Goal: Transaction & Acquisition: Download file/media

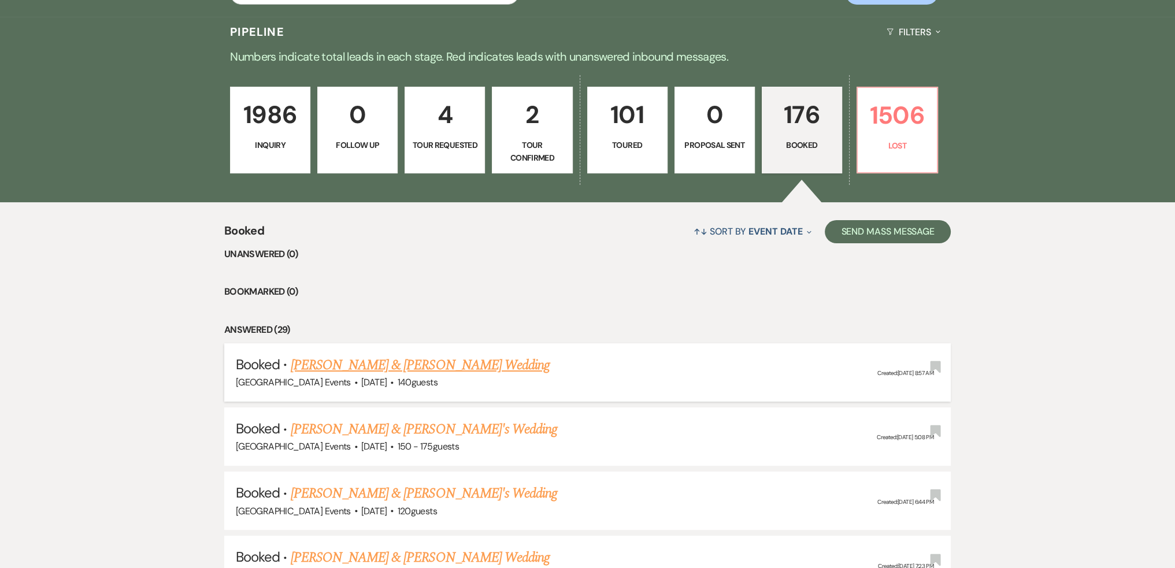
click at [424, 367] on link "[PERSON_NAME] & [PERSON_NAME] Wedding" at bounding box center [420, 365] width 259 height 21
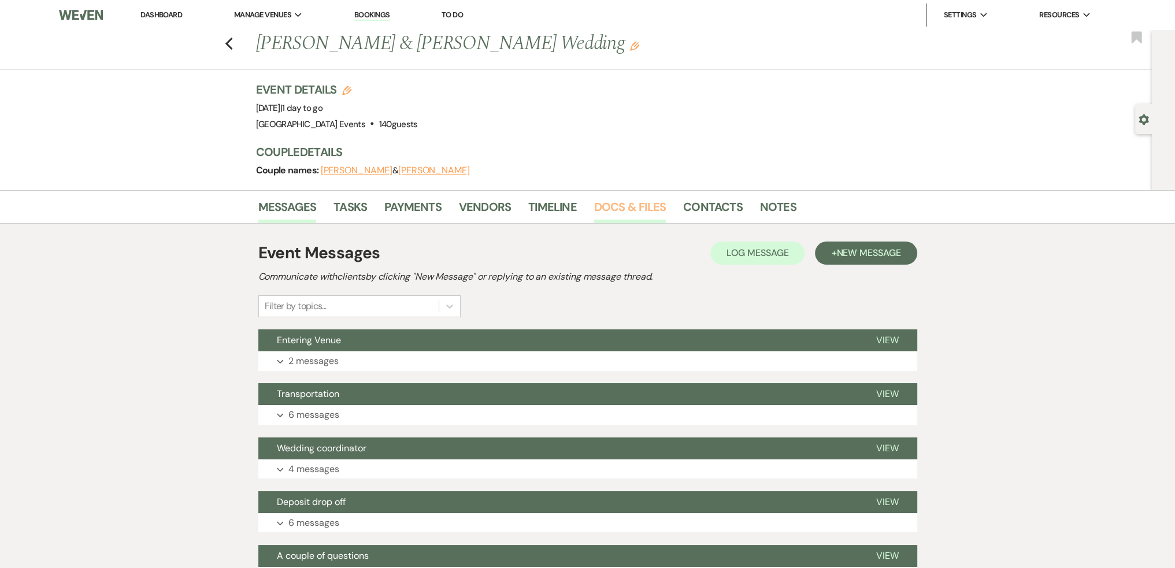
click at [617, 201] on link "Docs & Files" at bounding box center [630, 210] width 72 height 25
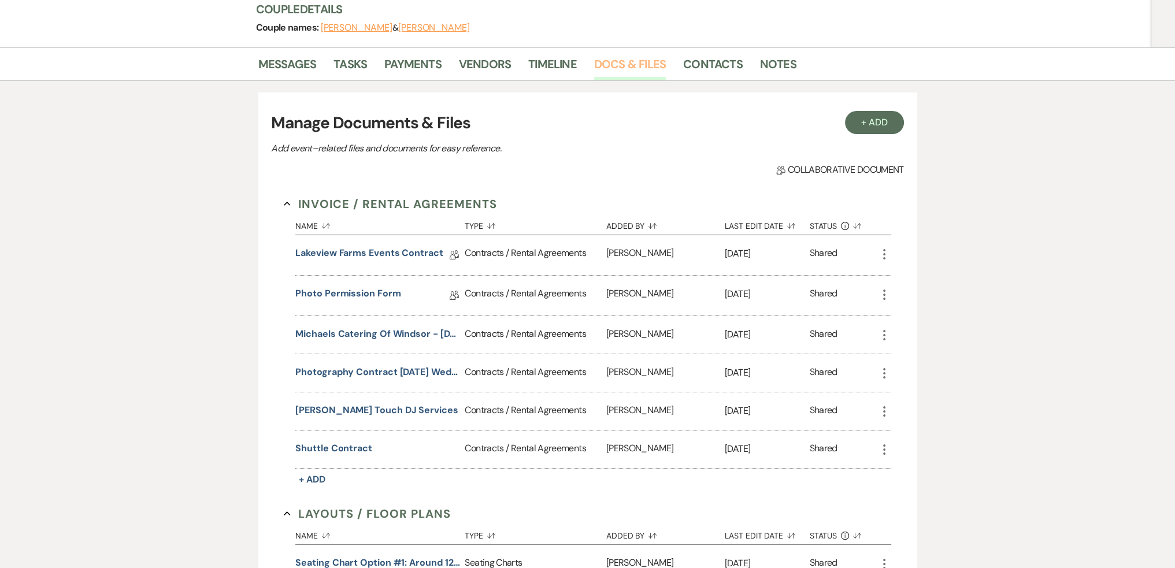
scroll to position [173, 0]
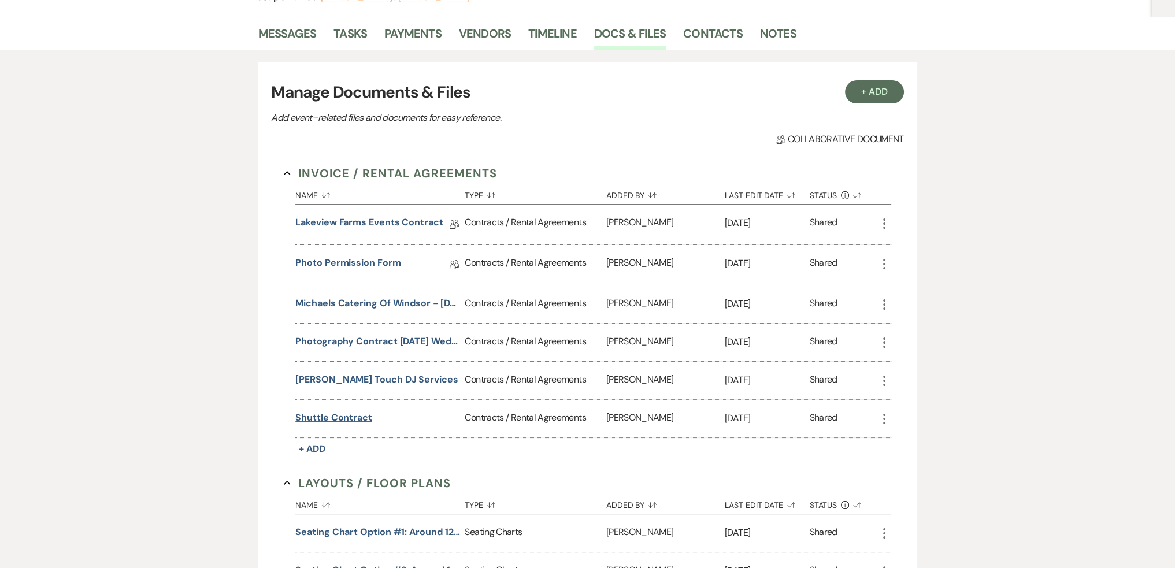
click at [343, 415] on button "Shuttle Contract" at bounding box center [333, 418] width 77 height 14
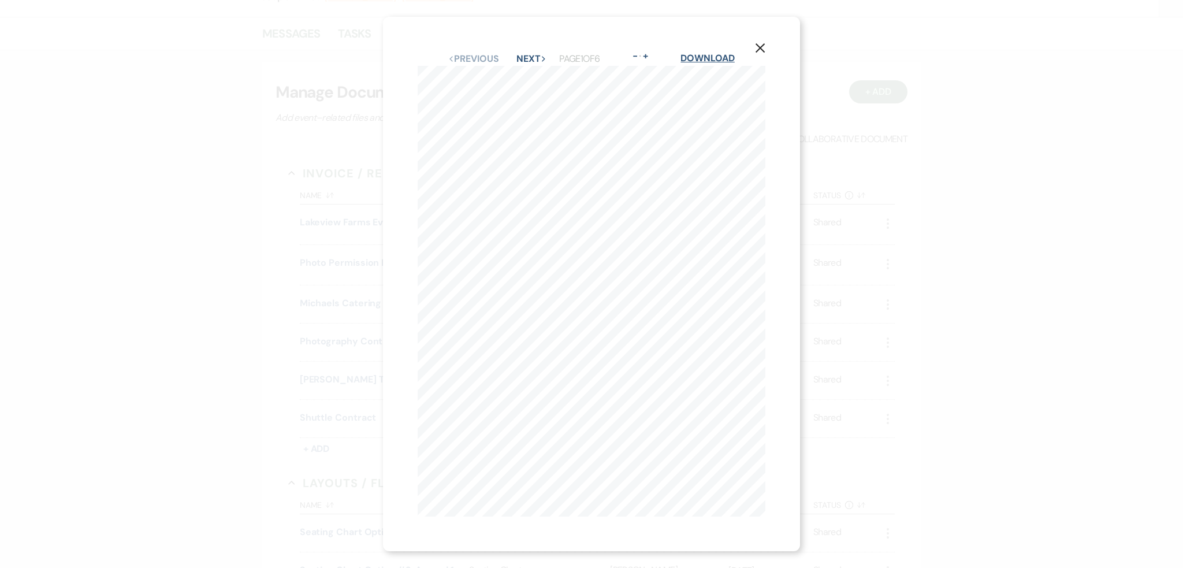
click at [714, 52] on link "Download" at bounding box center [708, 58] width 54 height 12
click at [760, 43] on icon "X" at bounding box center [760, 48] width 10 height 10
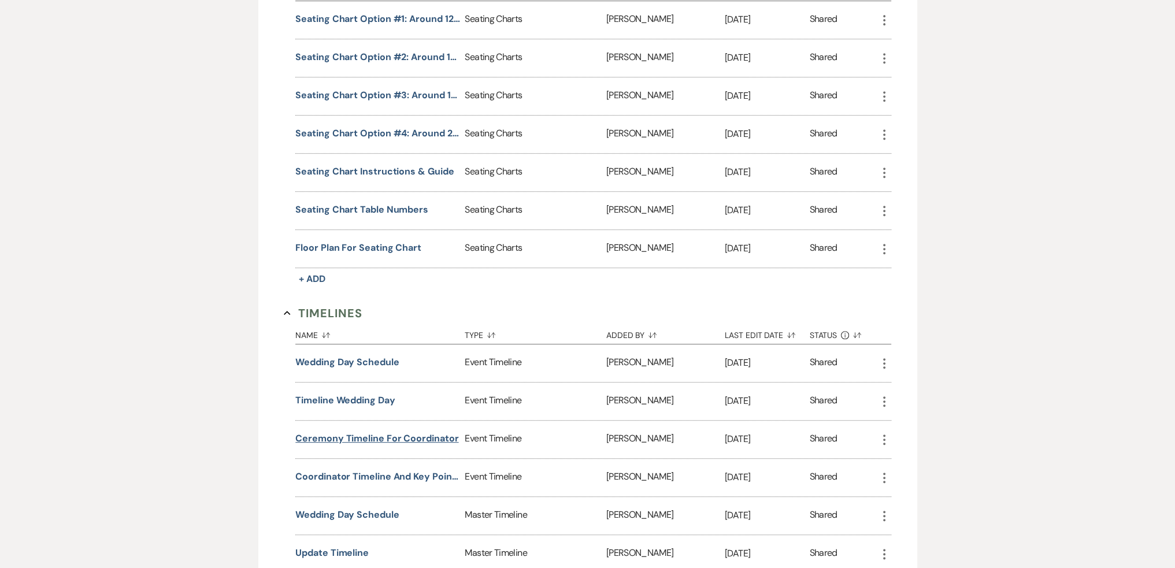
scroll to position [693, 0]
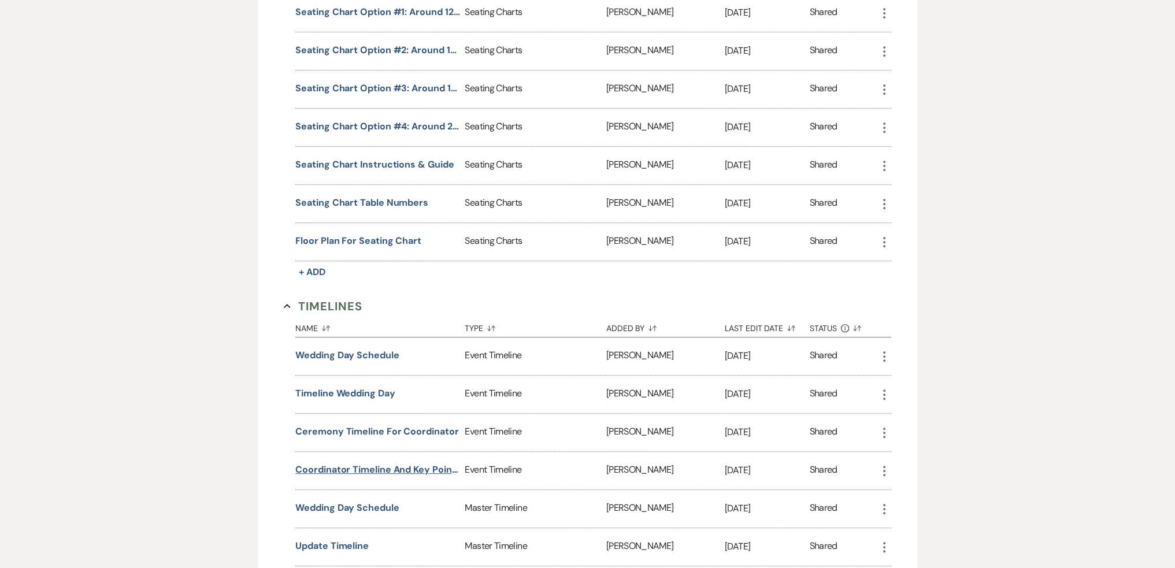
click at [344, 464] on button "Coordinator Timeline and key points" at bounding box center [377, 470] width 165 height 14
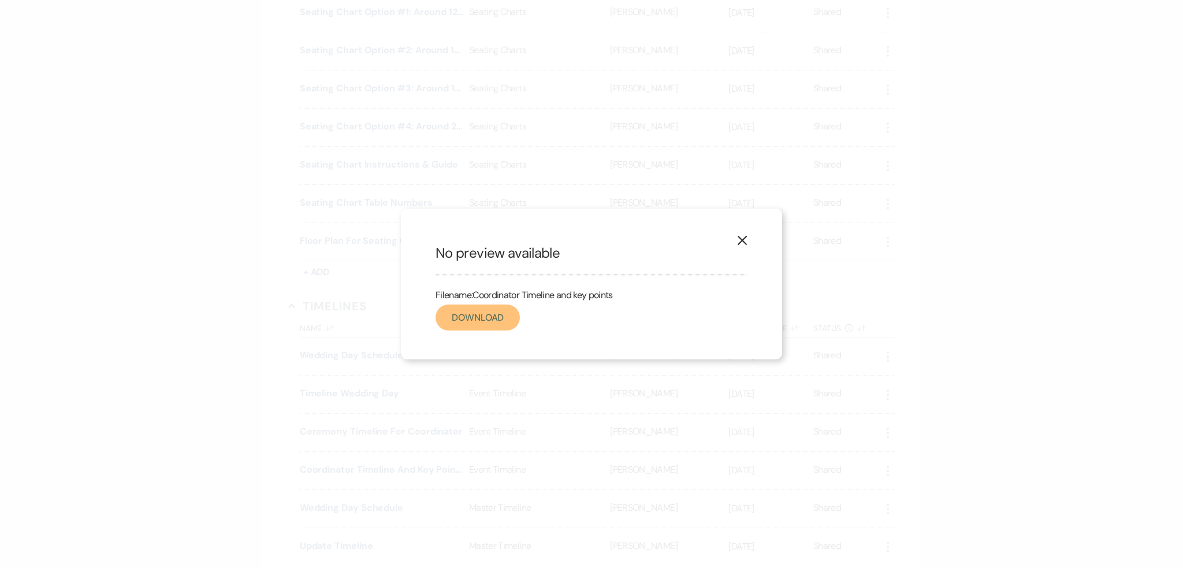
click at [474, 318] on link "Download" at bounding box center [478, 318] width 84 height 26
click at [743, 240] on use "button" at bounding box center [742, 240] width 9 height 9
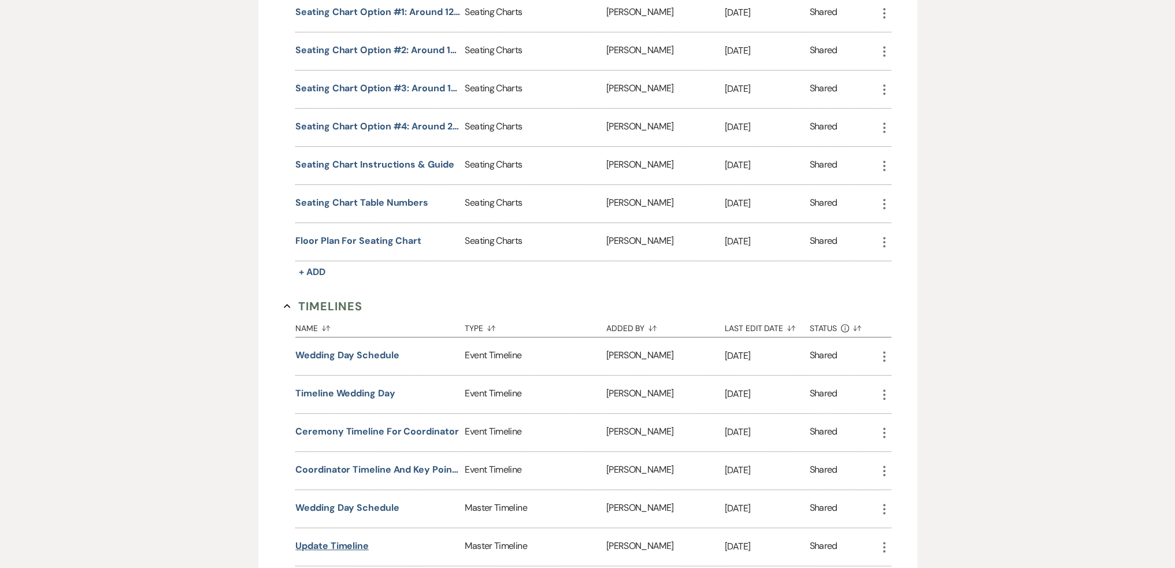
click at [336, 539] on button "update timeline" at bounding box center [331, 546] width 73 height 14
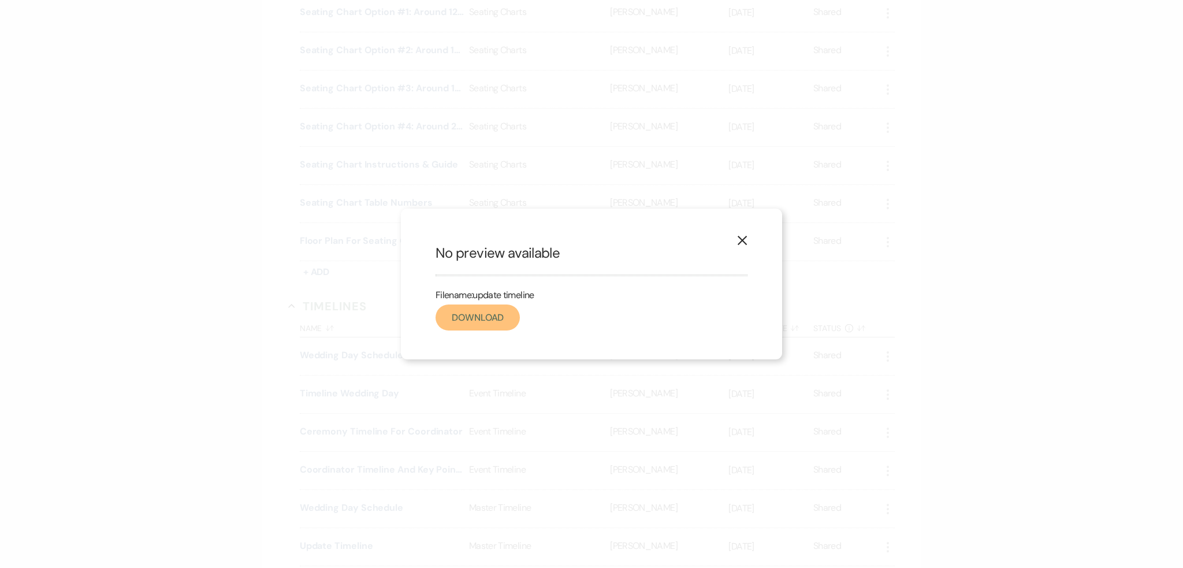
click at [480, 324] on link "Download" at bounding box center [478, 318] width 84 height 26
click at [745, 242] on icon "X" at bounding box center [742, 240] width 10 height 10
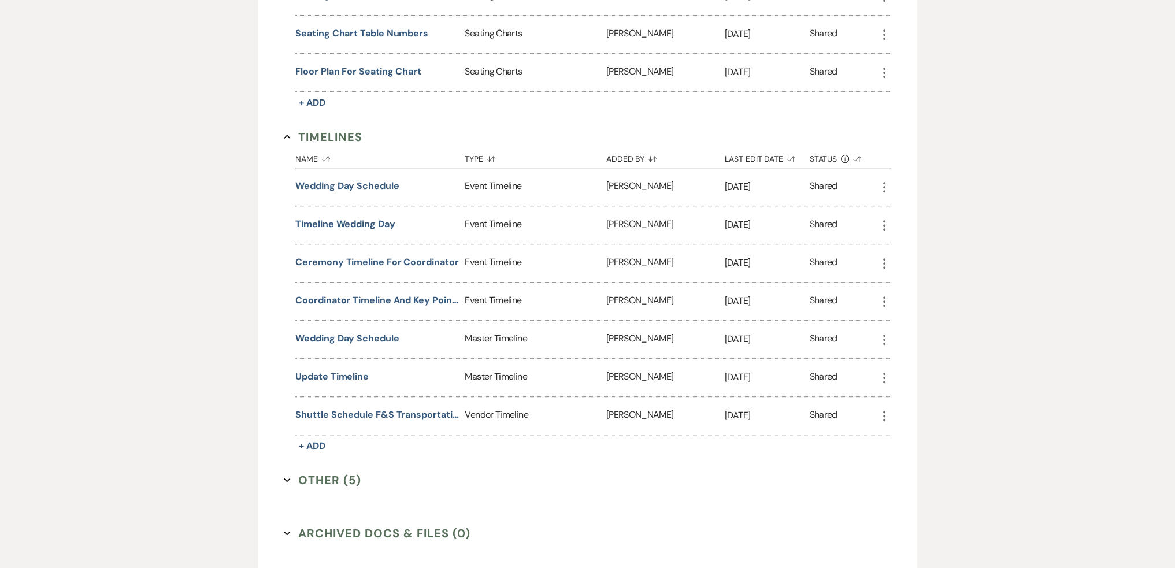
scroll to position [867, 0]
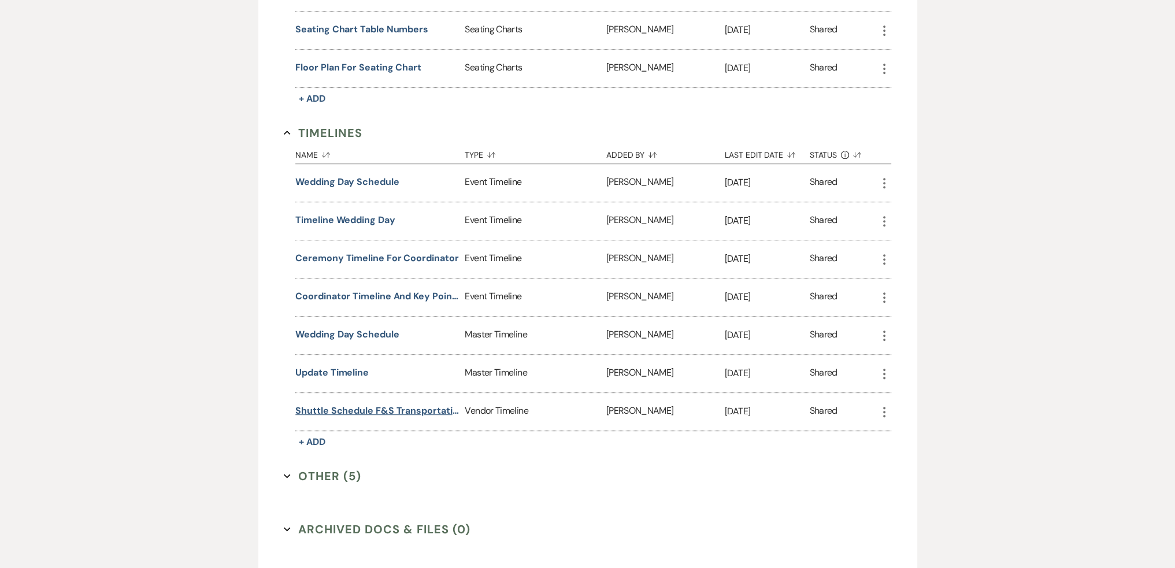
click at [384, 404] on button "Shuttle Schedule F&S Transportation" at bounding box center [377, 411] width 165 height 14
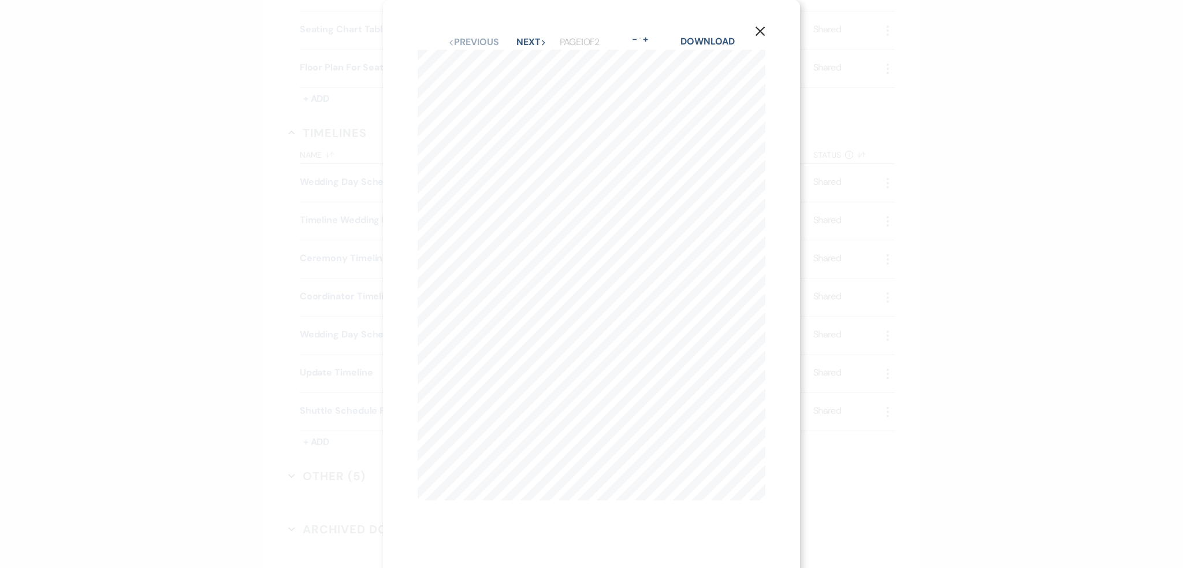
click at [762, 32] on icon "X" at bounding box center [760, 31] width 10 height 10
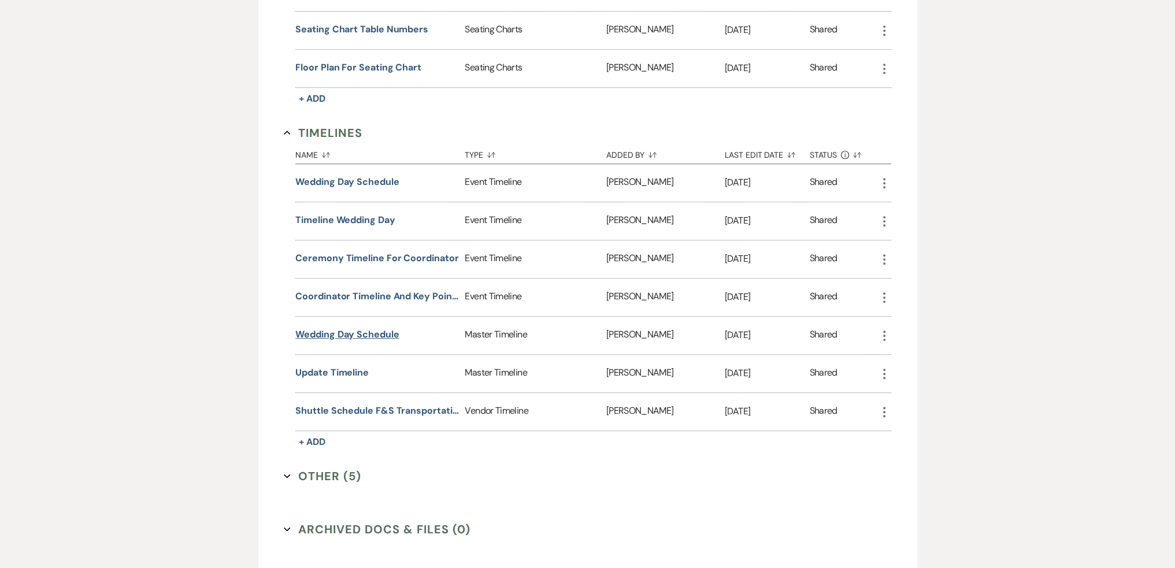
click at [339, 328] on button "Wedding Day Schedule" at bounding box center [346, 335] width 103 height 14
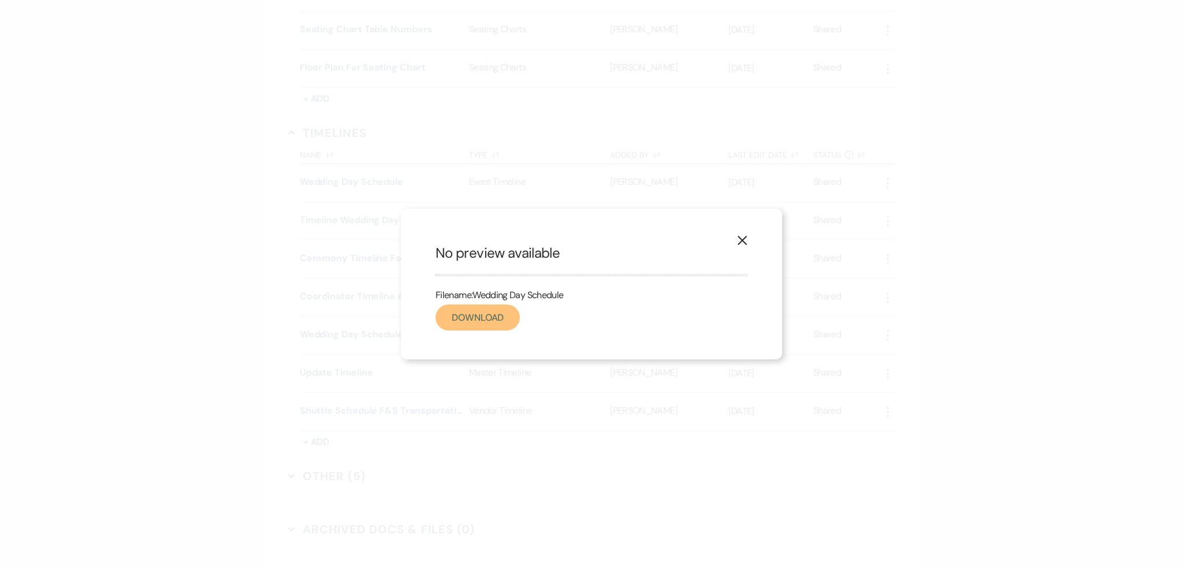
click at [466, 314] on link "Download" at bounding box center [478, 318] width 84 height 26
click at [738, 237] on use "button" at bounding box center [742, 240] width 9 height 9
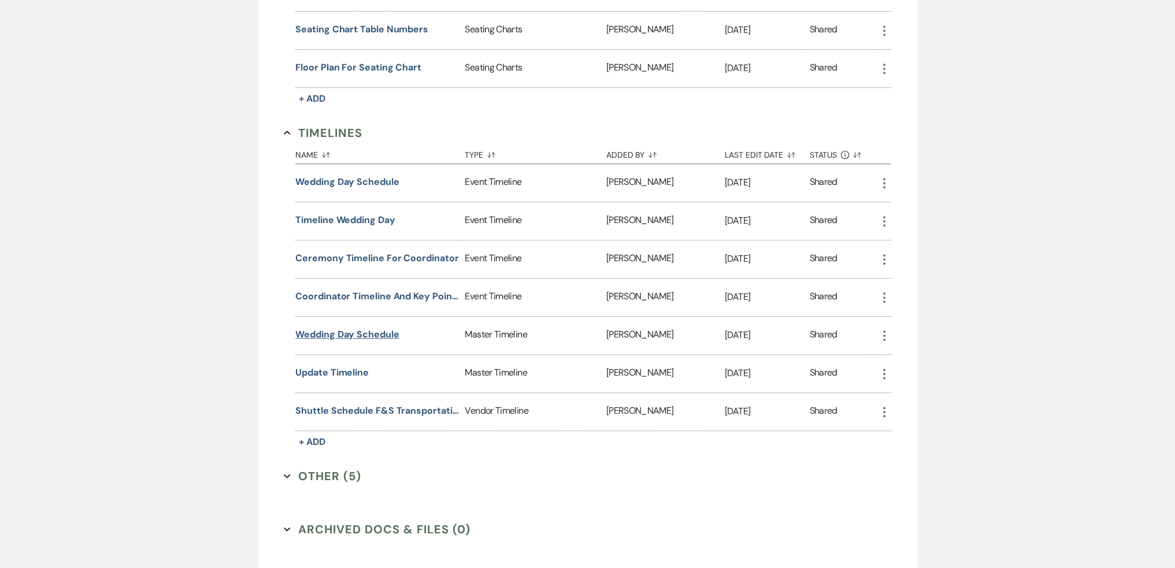
click at [366, 328] on button "Wedding Day Schedule" at bounding box center [346, 335] width 103 height 14
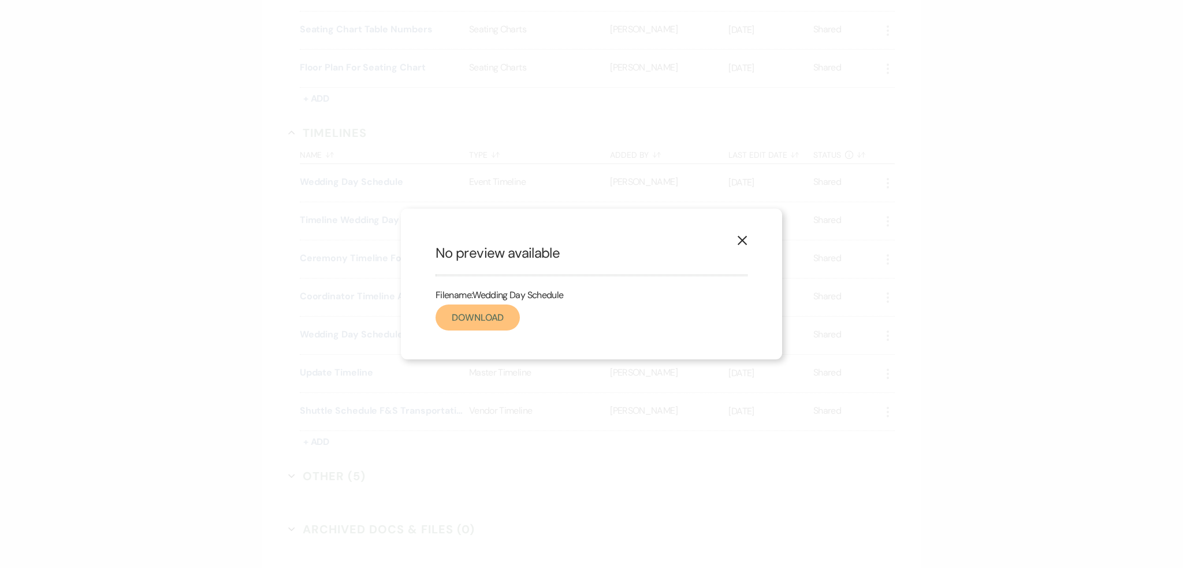
click at [465, 317] on link "Download" at bounding box center [478, 318] width 84 height 26
click at [740, 244] on icon "X" at bounding box center [742, 240] width 10 height 10
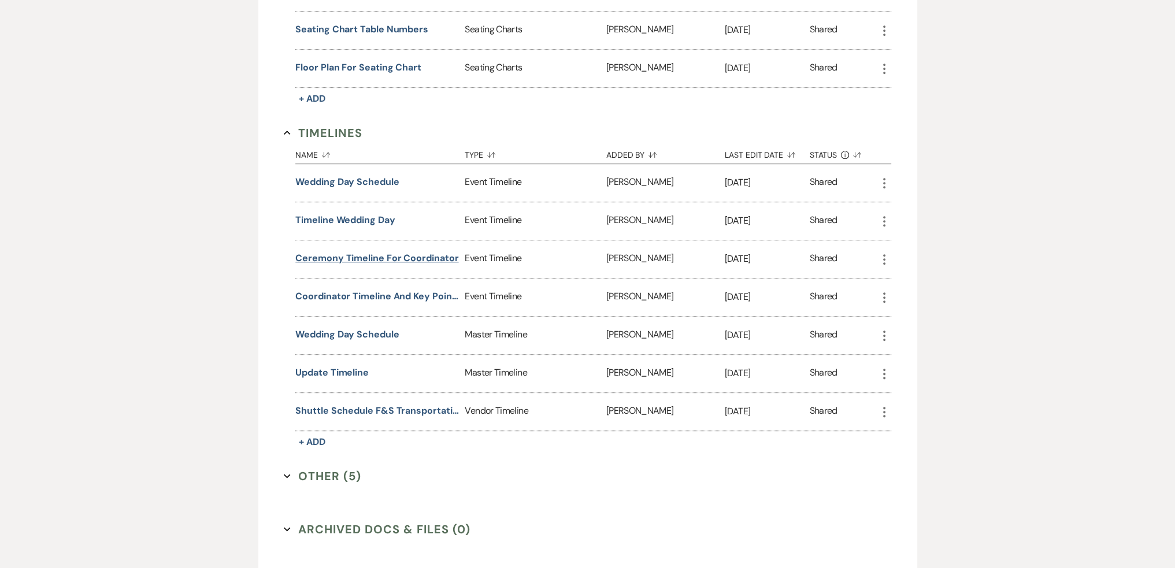
click at [424, 251] on button "Ceremony timeline for Coordinator" at bounding box center [376, 258] width 163 height 14
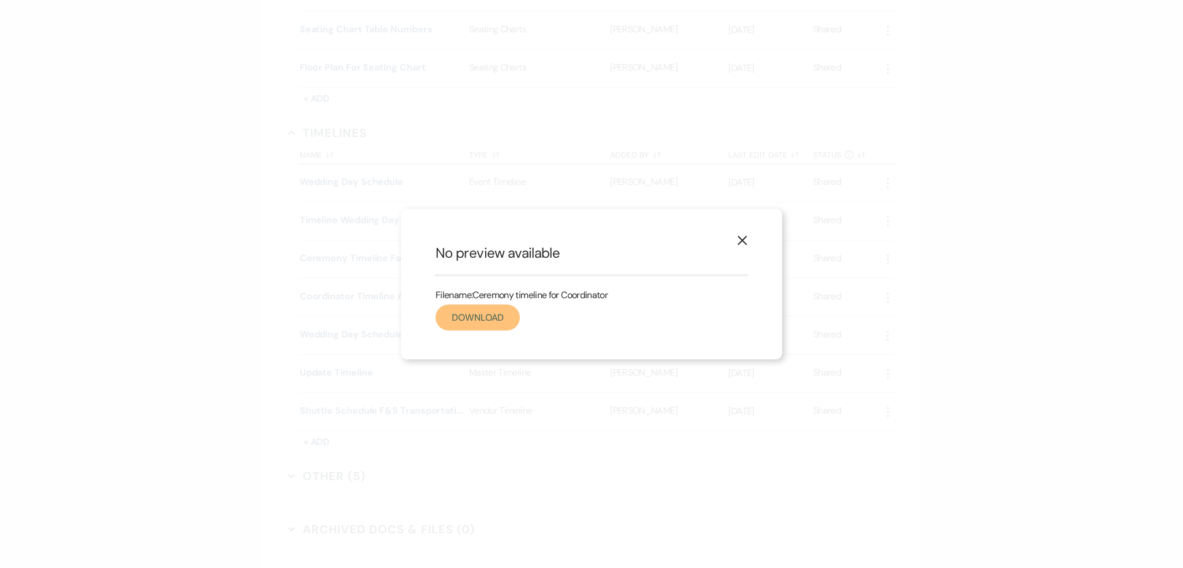
click at [458, 313] on link "Download" at bounding box center [478, 318] width 84 height 26
click at [742, 241] on use "button" at bounding box center [742, 240] width 9 height 9
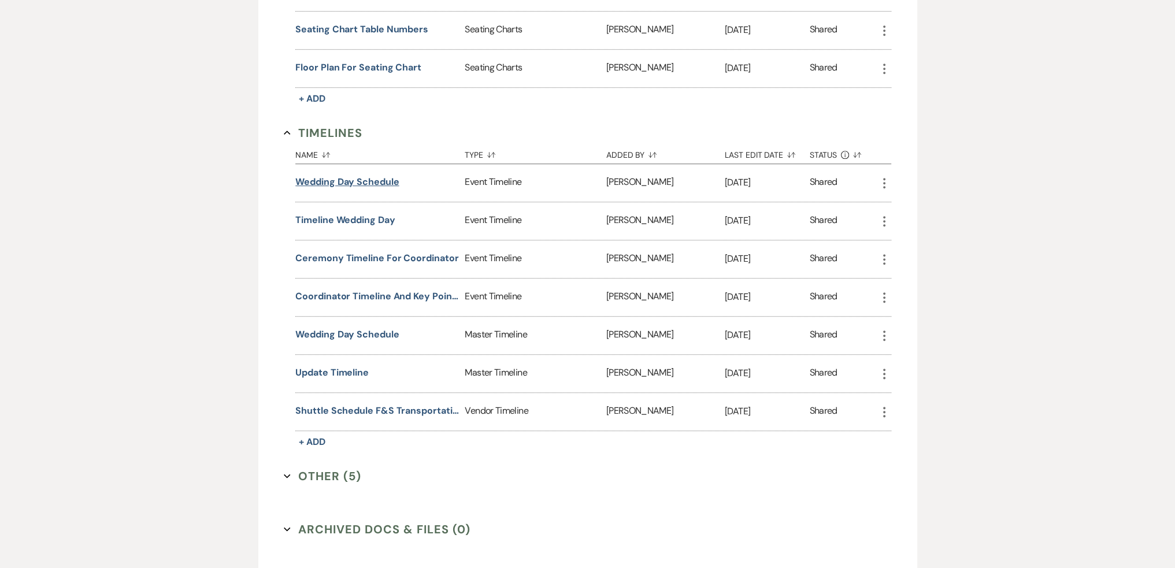
click at [388, 175] on button "Wedding Day Schedule" at bounding box center [346, 182] width 103 height 14
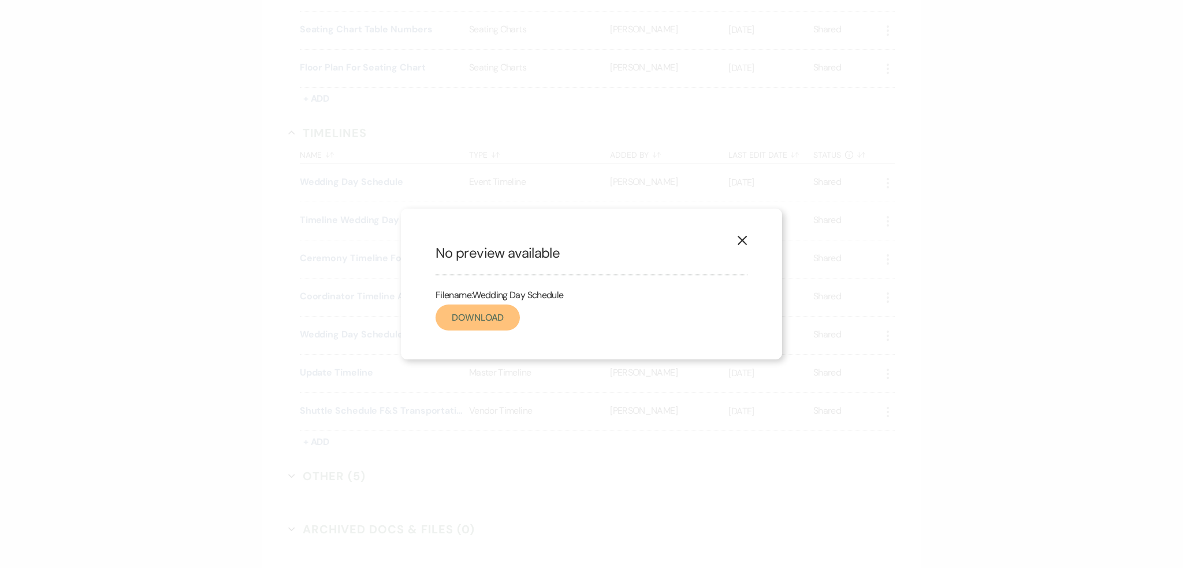
click at [497, 317] on link "Download" at bounding box center [478, 318] width 84 height 26
click at [749, 242] on button "X" at bounding box center [742, 239] width 17 height 20
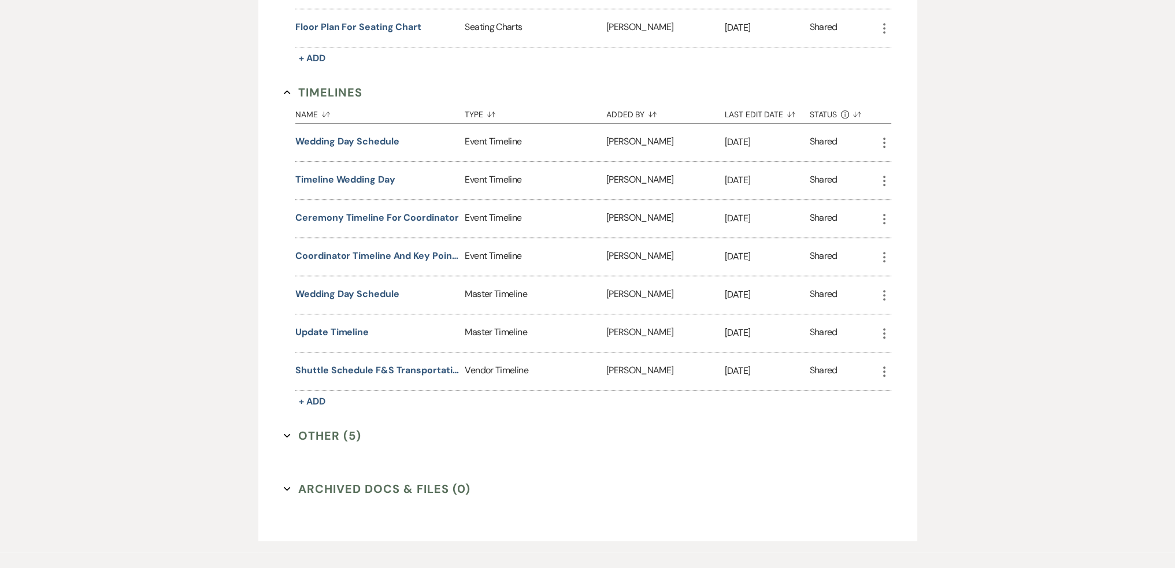
scroll to position [955, 0]
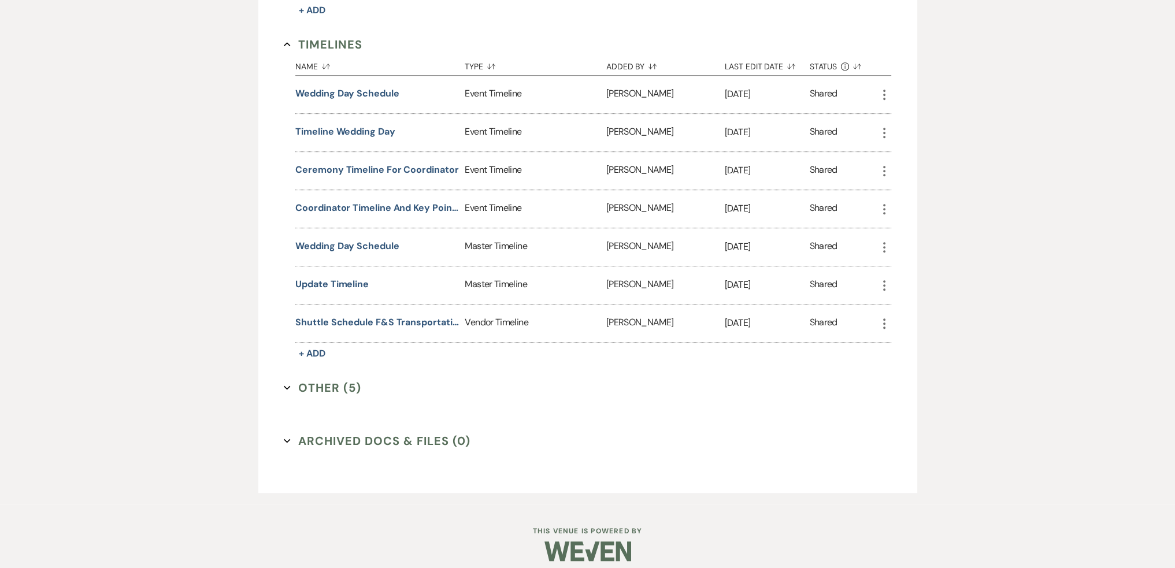
click at [347, 435] on button "Archived Docs & Files (0) Expand" at bounding box center [377, 440] width 187 height 17
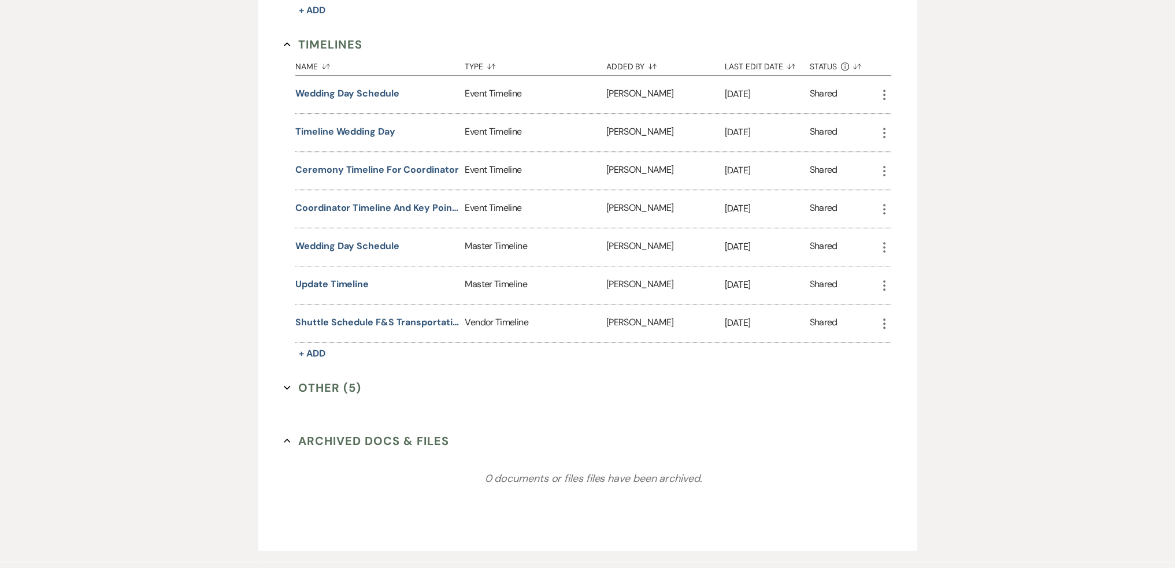
click at [355, 426] on div "0 documents or files files have been archived." at bounding box center [593, 478] width 596 height 173
click at [339, 379] on button "Other (5) Expand" at bounding box center [322, 387] width 77 height 17
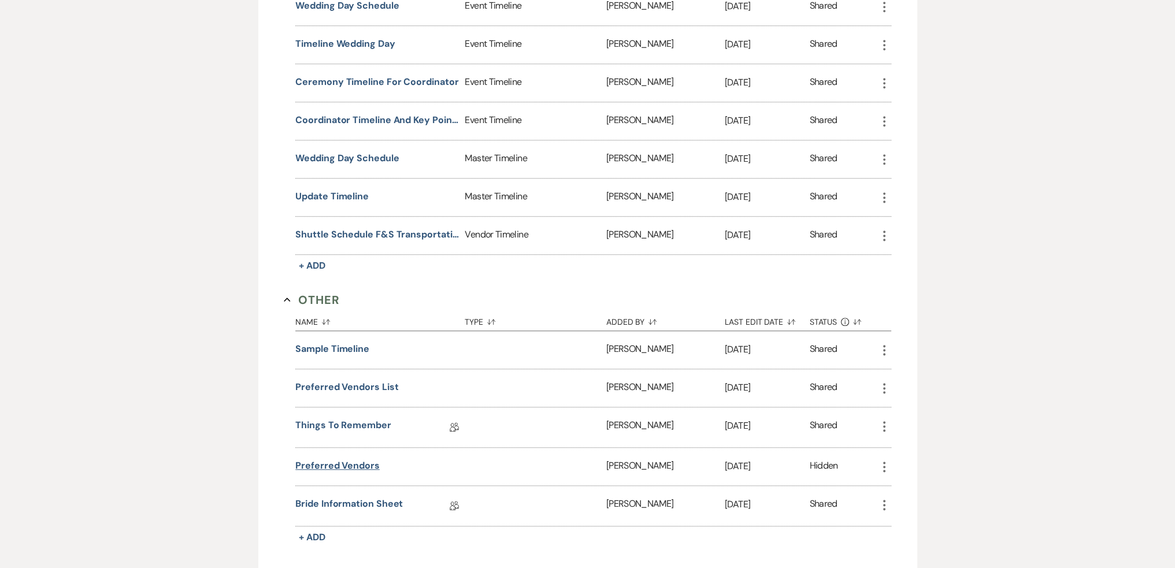
scroll to position [1071, 0]
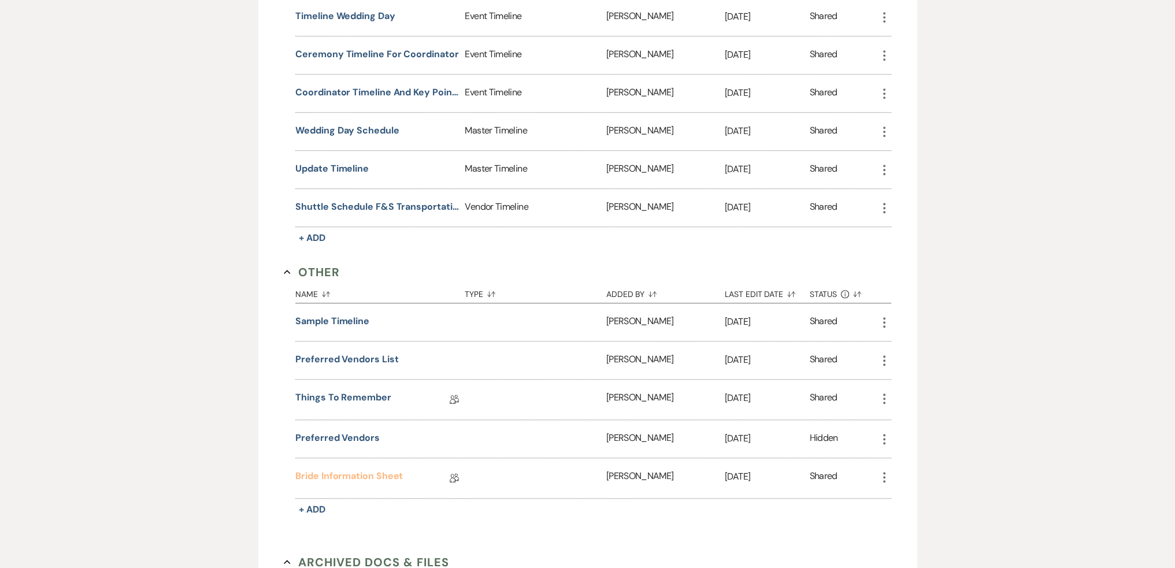
click at [370, 469] on link "Bride Information Sheet" at bounding box center [348, 478] width 107 height 18
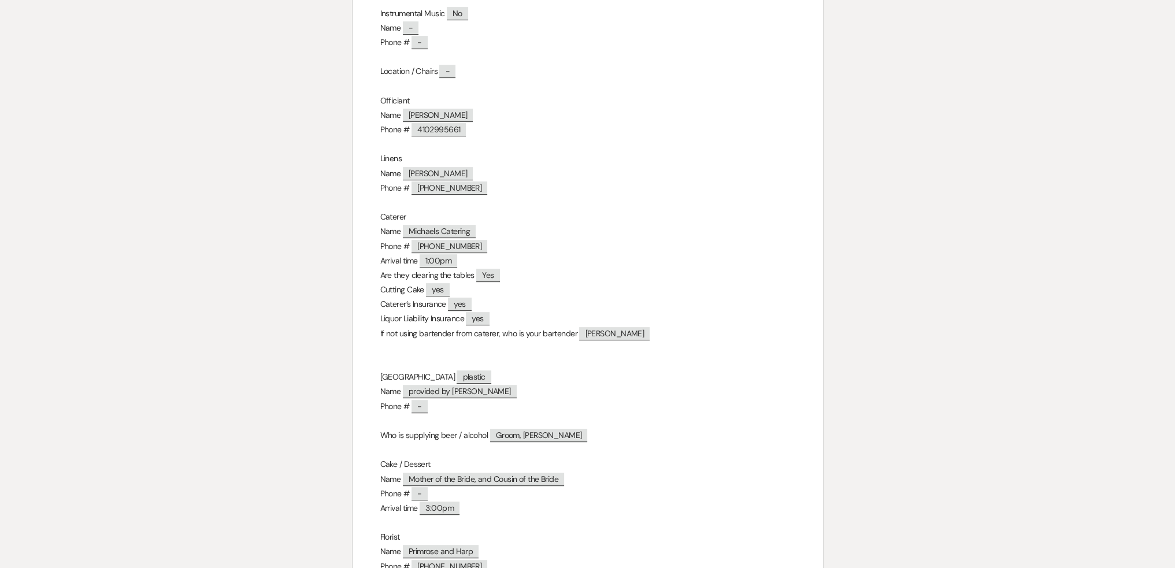
scroll to position [636, 0]
